Goal: Task Accomplishment & Management: Use online tool/utility

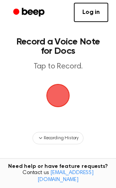
click at [52, 97] on span "button" at bounding box center [58, 96] width 22 height 22
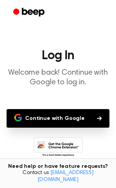
click at [97, 118] on icon "button" at bounding box center [99, 118] width 5 height 4
click at [51, 139] on icon at bounding box center [58, 147] width 49 height 21
click at [30, 37] on main "Log In Welcome back! Continue with Google to log in. Continue with Google Don't…" at bounding box center [58, 118] width 116 height 237
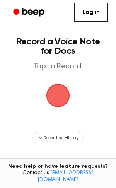
drag, startPoint x: 43, startPoint y: 113, endPoint x: 44, endPoint y: 109, distance: 4.4
click at [44, 109] on main "Record a Voice Note for Docs Tap to Record. Recording History Tired of copying …" at bounding box center [58, 124] width 116 height 248
click at [51, 98] on span "button" at bounding box center [58, 96] width 22 height 22
click at [60, 91] on span "button" at bounding box center [58, 96] width 24 height 24
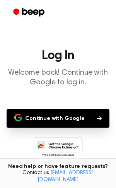
click at [85, 118] on button "Continue with Google" at bounding box center [58, 118] width 103 height 19
